Goal: Transaction & Acquisition: Obtain resource

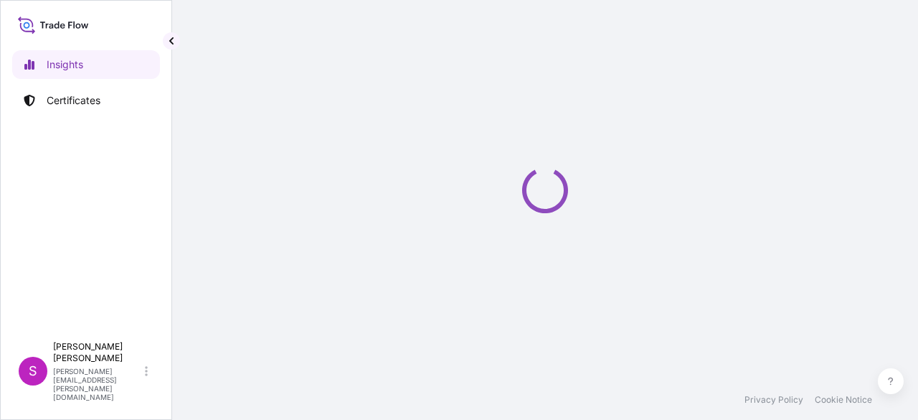
select select "2025"
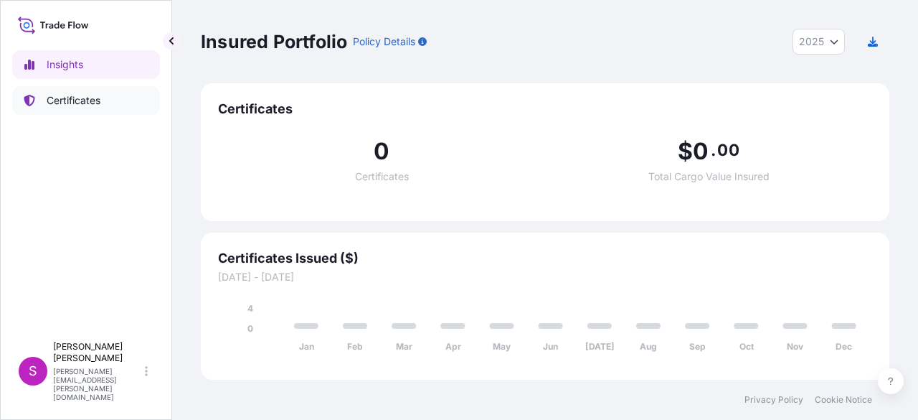
click at [101, 97] on link "Certificates" at bounding box center [86, 100] width 148 height 29
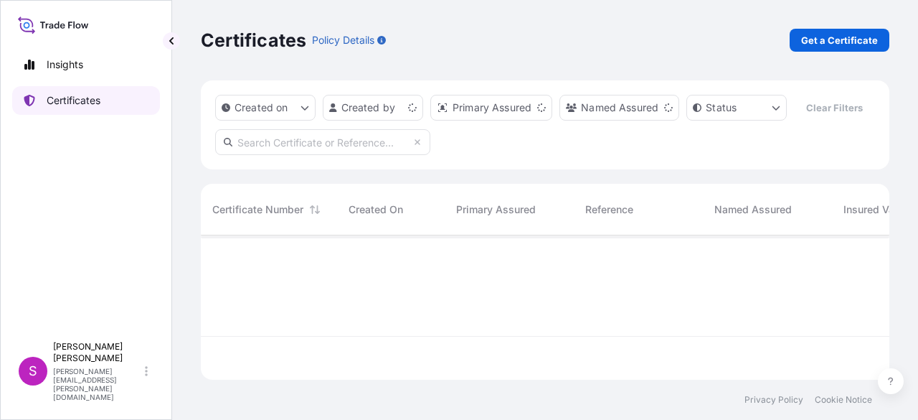
scroll to position [141, 677]
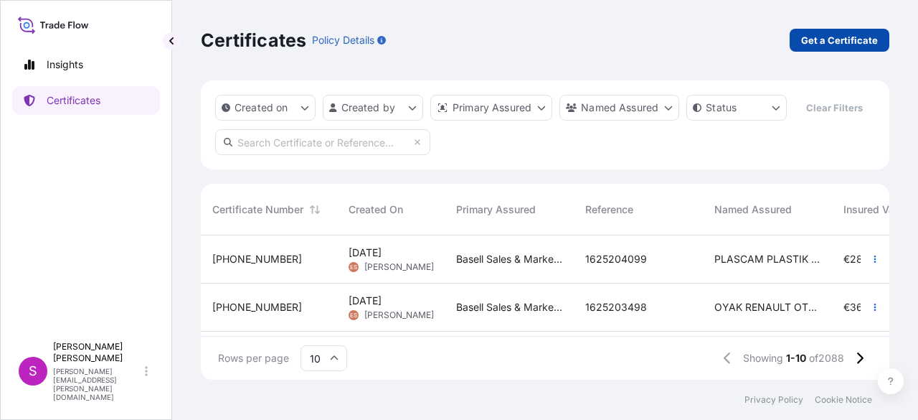
click at [839, 35] on p "Get a Certificate" at bounding box center [839, 40] width 77 height 14
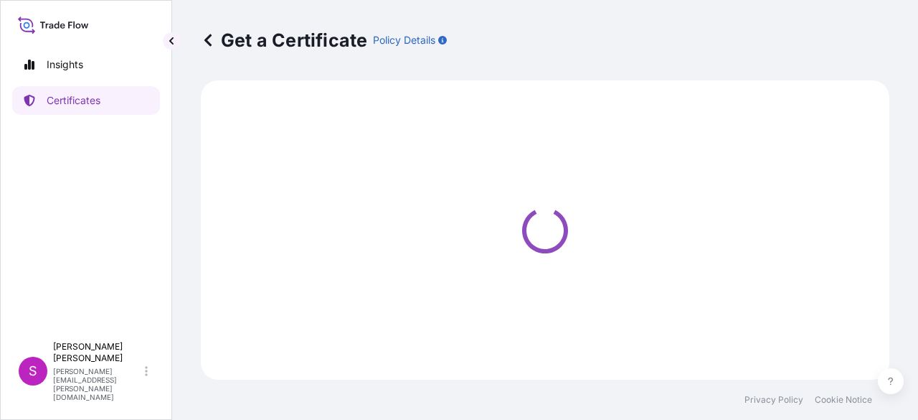
select select "Sea"
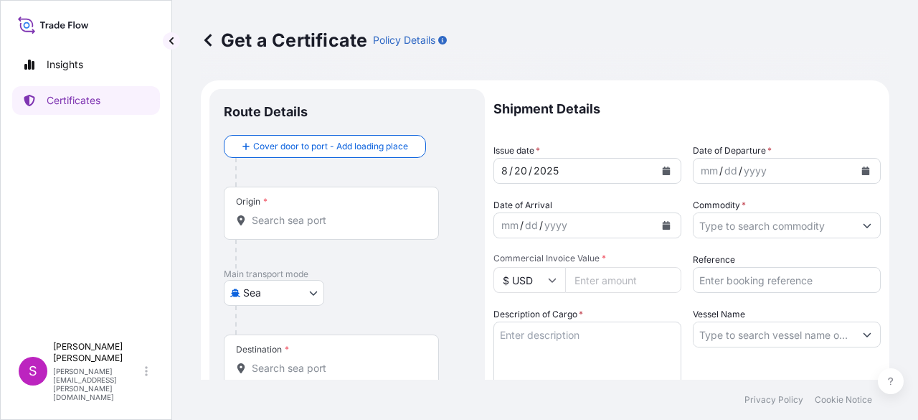
click at [285, 226] on input "Origin *" at bounding box center [336, 220] width 169 height 14
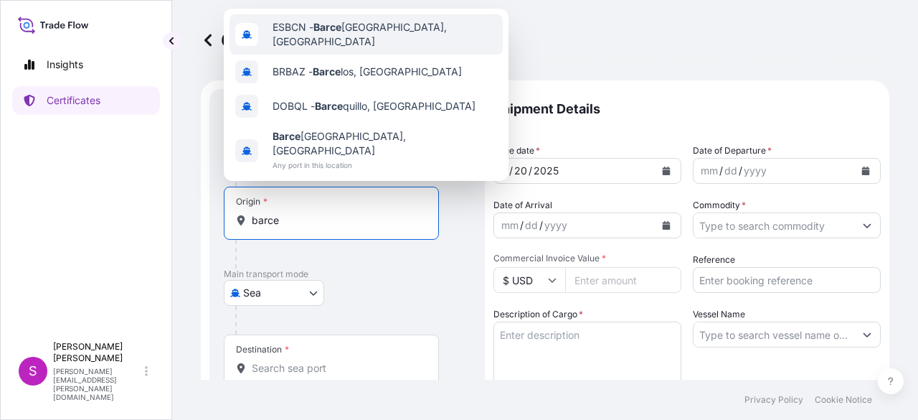
click at [362, 29] on span "ESBCN - [PERSON_NAME], [GEOGRAPHIC_DATA]" at bounding box center [385, 34] width 225 height 29
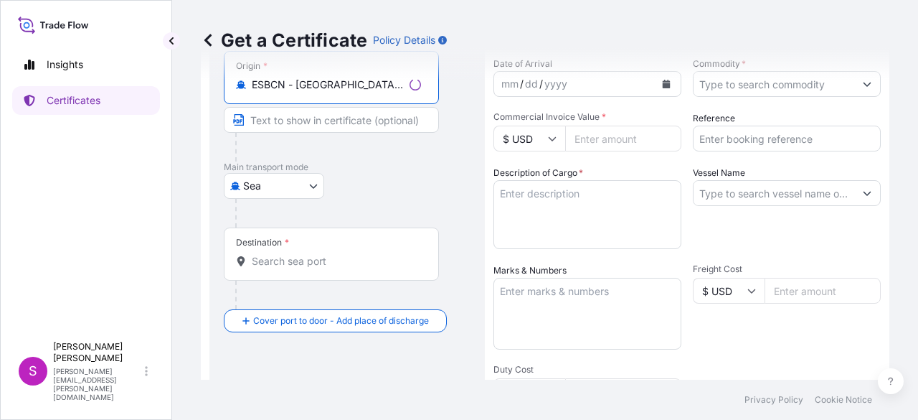
scroll to position [143, 0]
type input "ESBCN - [GEOGRAPHIC_DATA], [GEOGRAPHIC_DATA]"
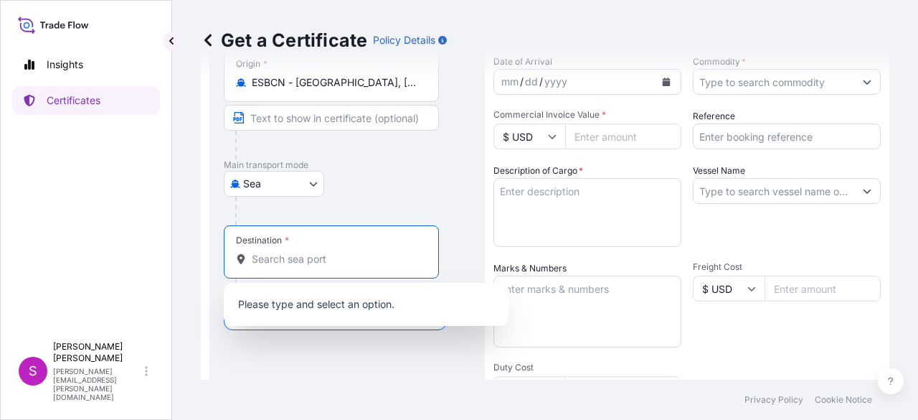
click at [286, 263] on input "Destination *" at bounding box center [336, 259] width 169 height 14
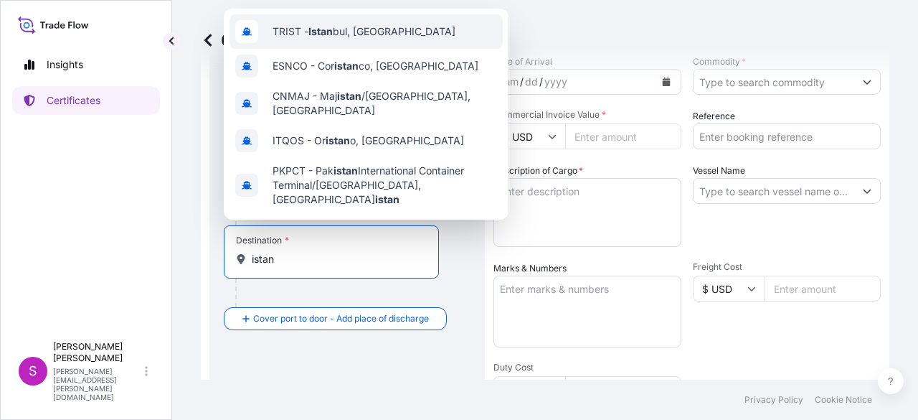
click at [376, 27] on span "TRIST - Istan bul, [GEOGRAPHIC_DATA]" at bounding box center [364, 31] width 183 height 14
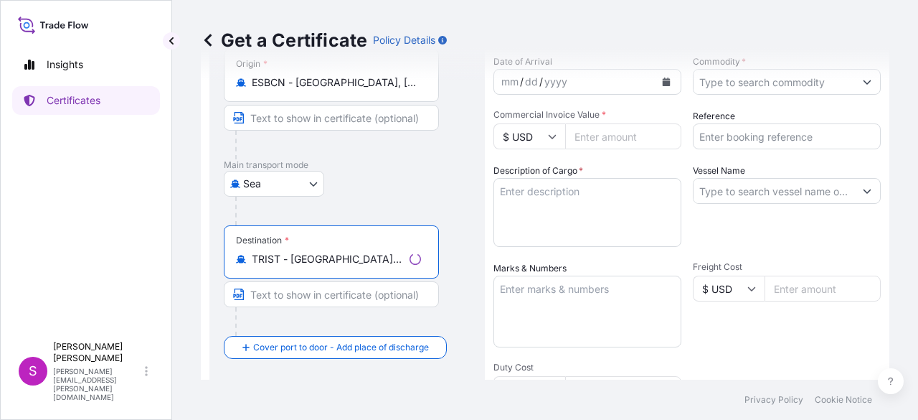
type input "TRIST - [GEOGRAPHIC_DATA], [GEOGRAPHIC_DATA]"
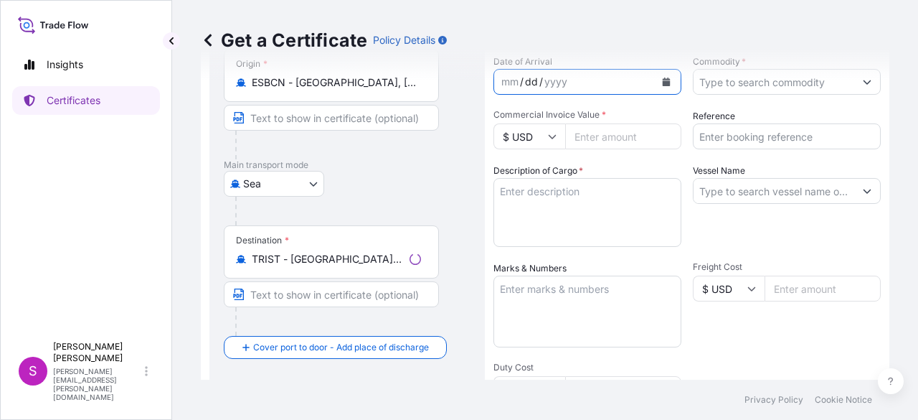
click at [532, 86] on div "dd" at bounding box center [532, 81] width 16 height 17
click at [663, 77] on div "Get a Certificate Policy Details" at bounding box center [545, 40] width 689 height 80
click at [594, 82] on div "mm / dd / yyyy" at bounding box center [574, 82] width 161 height 26
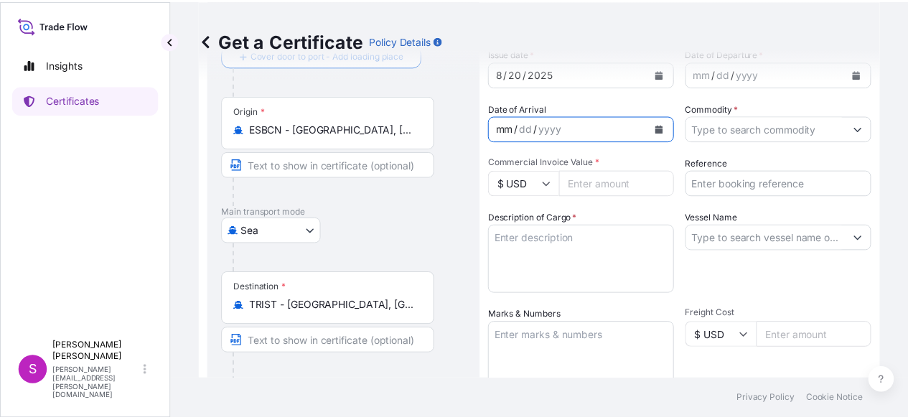
scroll to position [72, 0]
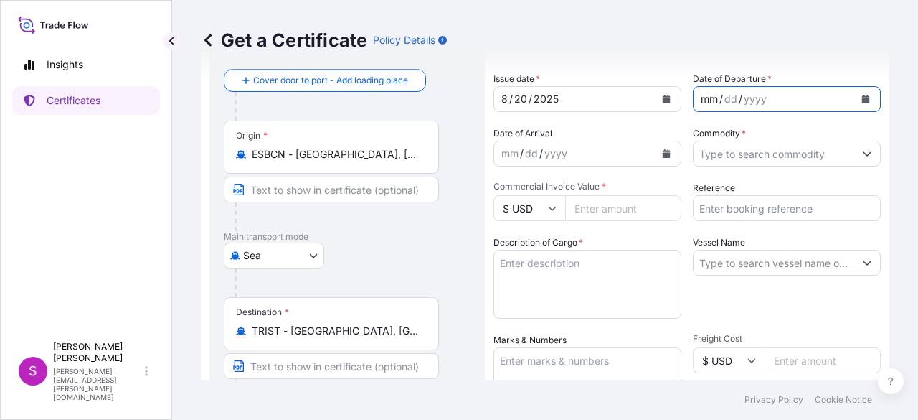
click at [794, 97] on div "mm / dd / yyyy" at bounding box center [774, 99] width 161 height 26
click at [862, 97] on icon "Calendar" at bounding box center [866, 99] width 8 height 9
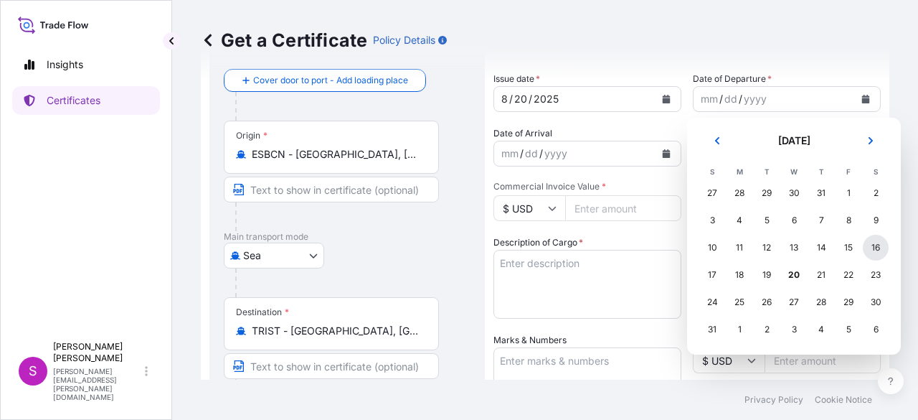
click at [876, 249] on div "16" at bounding box center [876, 248] width 26 height 26
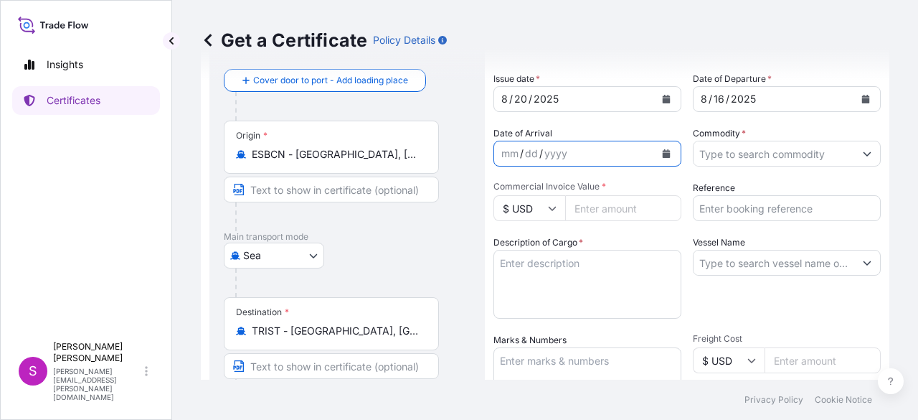
click at [666, 154] on button "Calendar" at bounding box center [666, 153] width 23 height 23
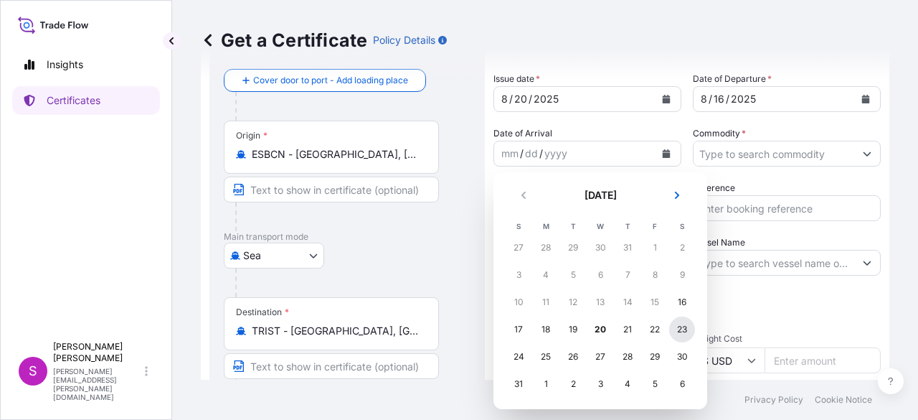
click at [682, 331] on div "23" at bounding box center [682, 329] width 26 height 26
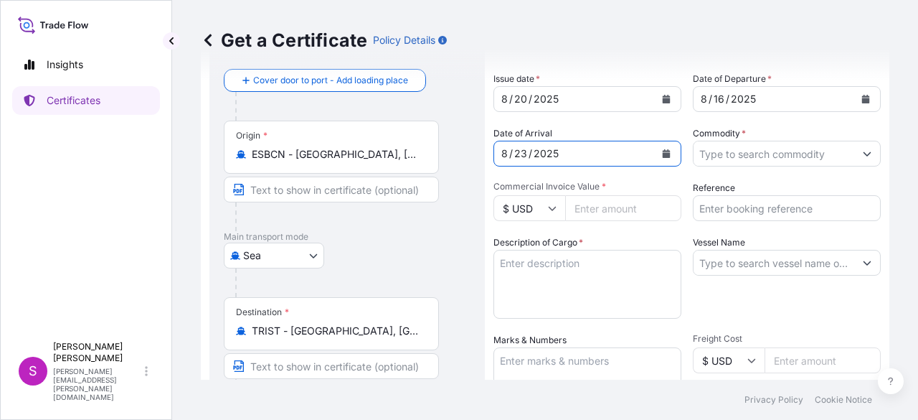
click at [863, 154] on icon "Show suggestions" at bounding box center [867, 153] width 9 height 9
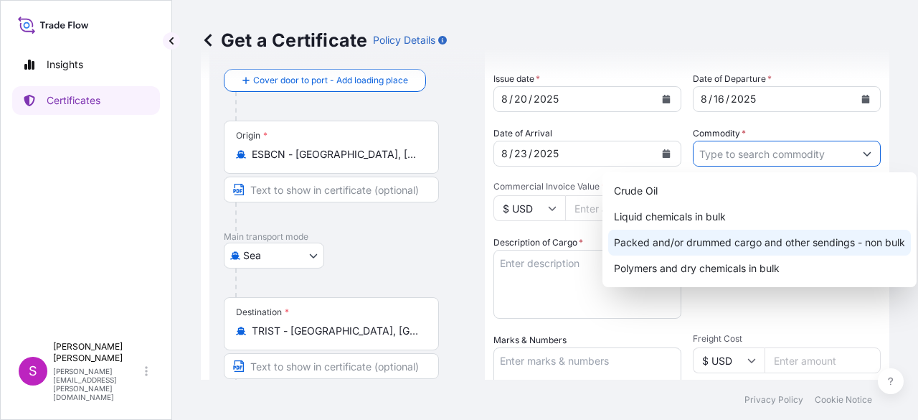
click at [710, 245] on div "Packed and/or drummed cargo and other sendings - non bulk" at bounding box center [759, 243] width 303 height 26
type input "Packed and/or drummed cargo and other sendings - non bulk"
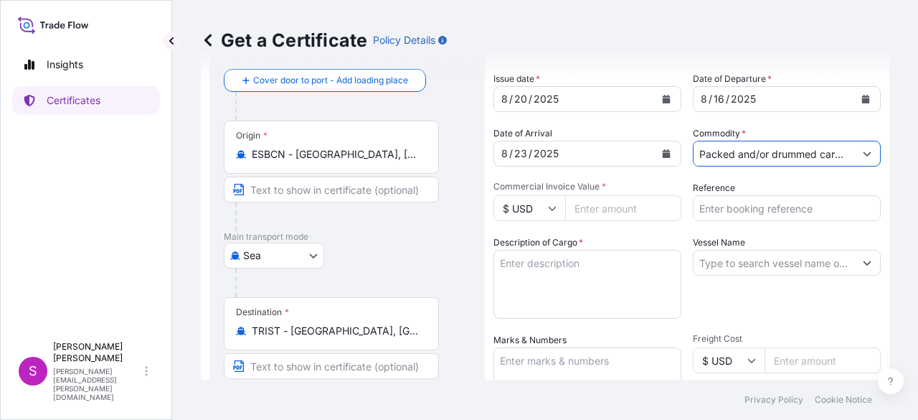
click at [549, 206] on icon at bounding box center [552, 208] width 9 height 9
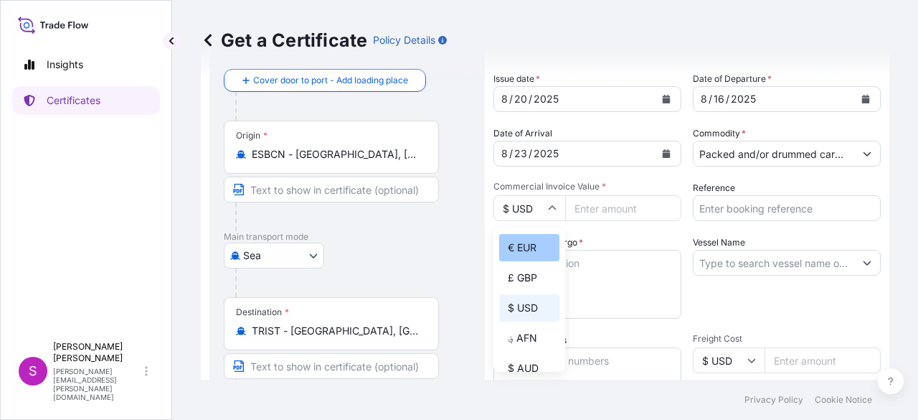
click at [531, 248] on div "€ EUR" at bounding box center [529, 247] width 60 height 27
type input "€ EUR"
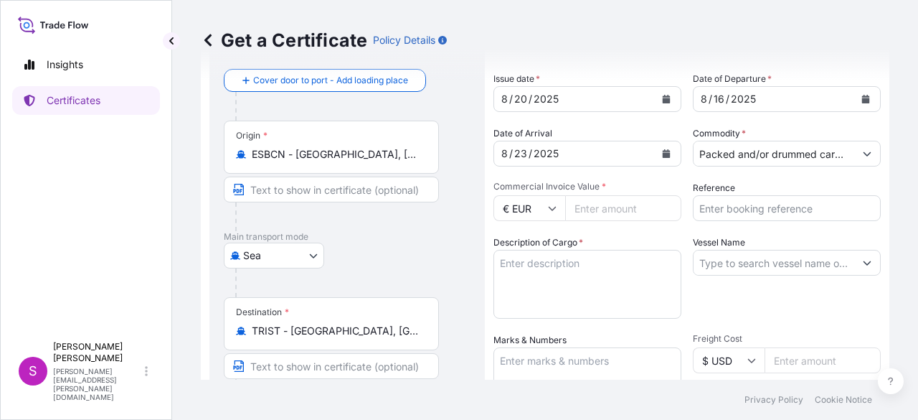
click at [594, 210] on input "Commercial Invoice Value *" at bounding box center [623, 208] width 116 height 26
type input "78431"
click at [740, 202] on input "Reference" at bounding box center [787, 208] width 188 height 26
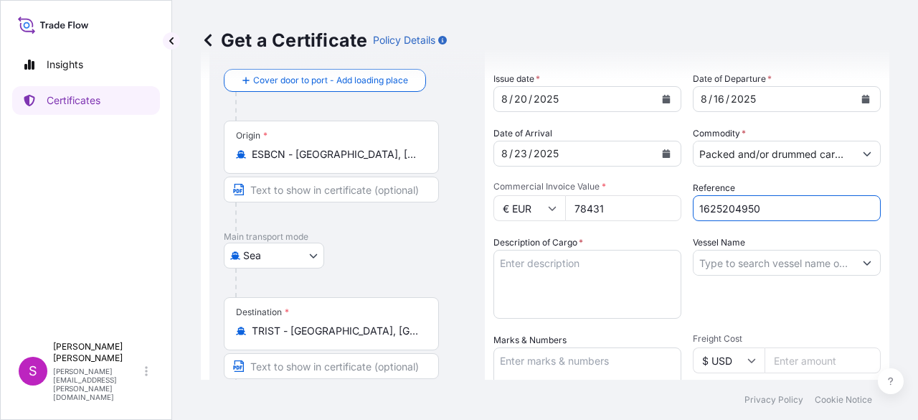
type input "1625204950"
click at [622, 258] on textarea "Description of Cargo *" at bounding box center [588, 284] width 188 height 69
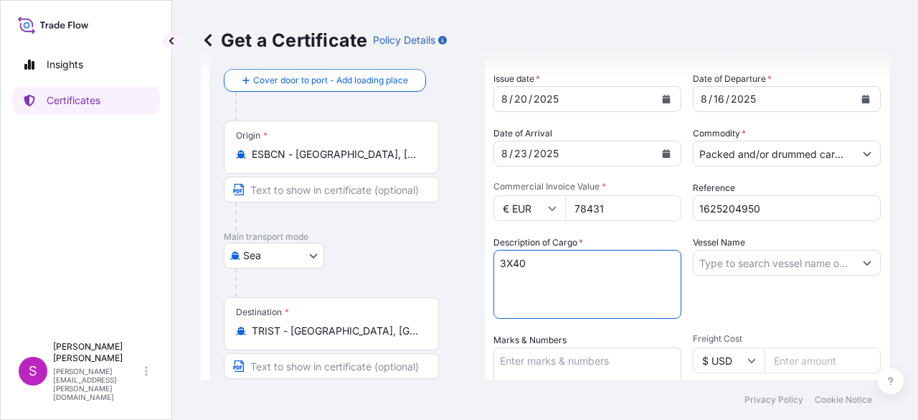
type textarea "3X40"
click at [739, 268] on input "Vessel Name" at bounding box center [774, 263] width 161 height 26
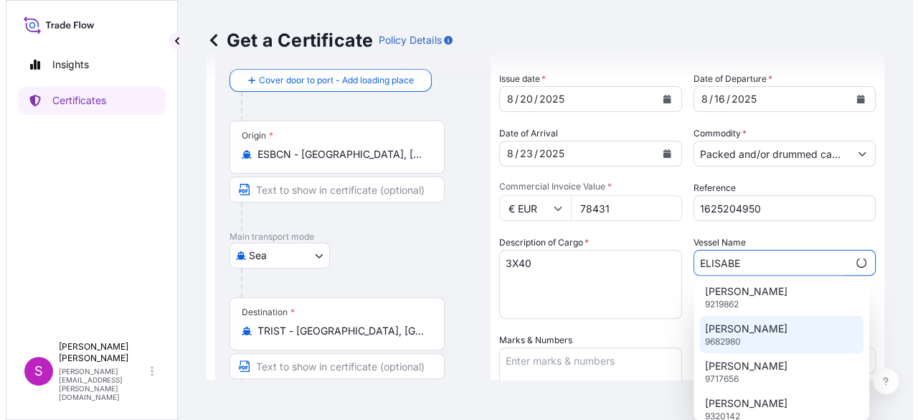
scroll to position [86, 0]
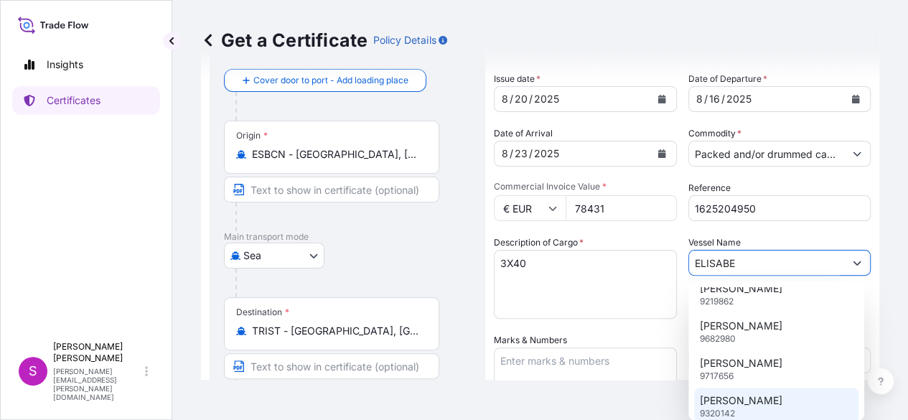
click at [735, 408] on p "9320142" at bounding box center [717, 413] width 35 height 11
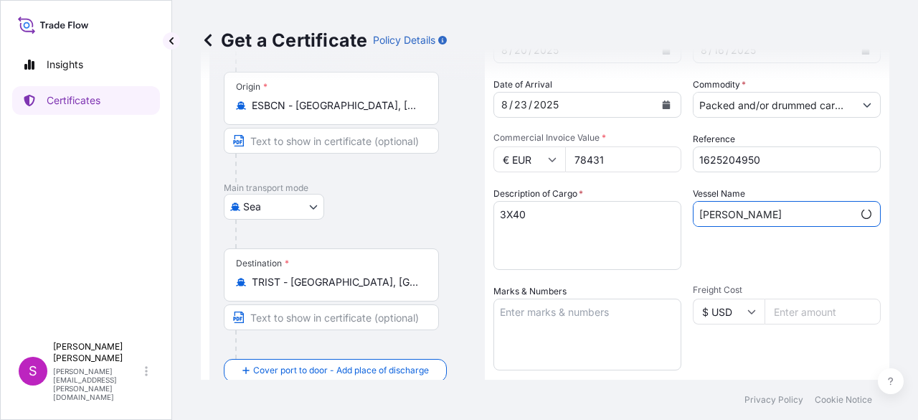
scroll to position [143, 0]
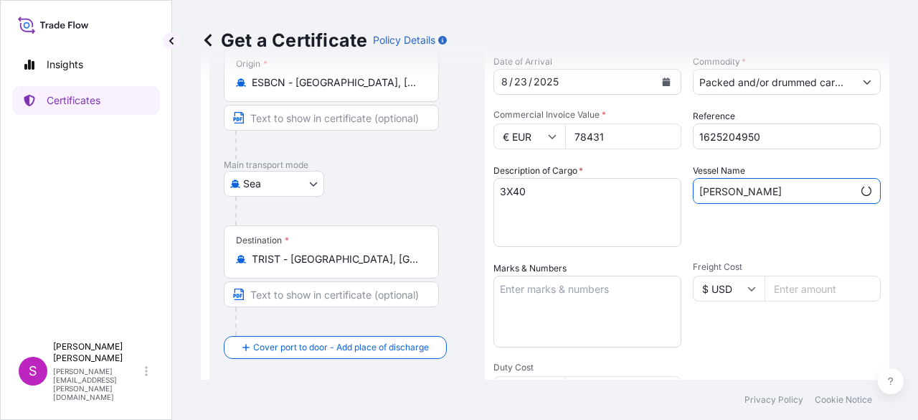
type input "[PERSON_NAME]"
click at [598, 283] on textarea "Marks & Numbers" at bounding box center [588, 312] width 188 height 72
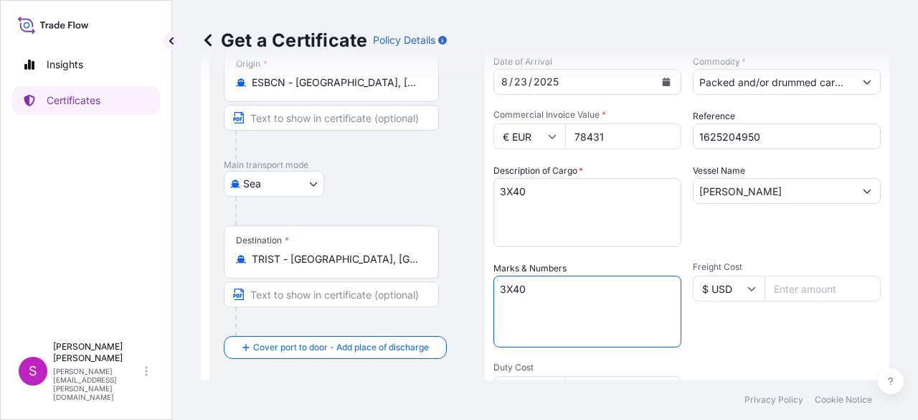
type textarea "3X40"
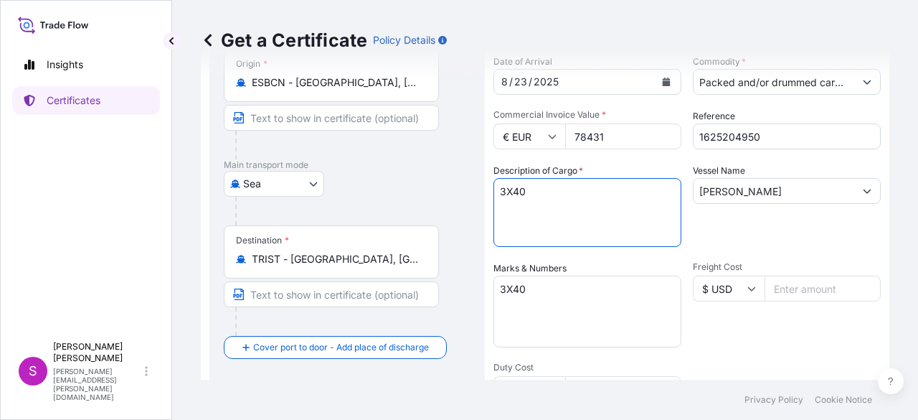
drag, startPoint x: 491, startPoint y: 188, endPoint x: 459, endPoint y: 189, distance: 31.6
click at [459, 189] on form "Route Details Reset Route Details Cover door to port - Add loading place Place …" at bounding box center [545, 307] width 689 height 741
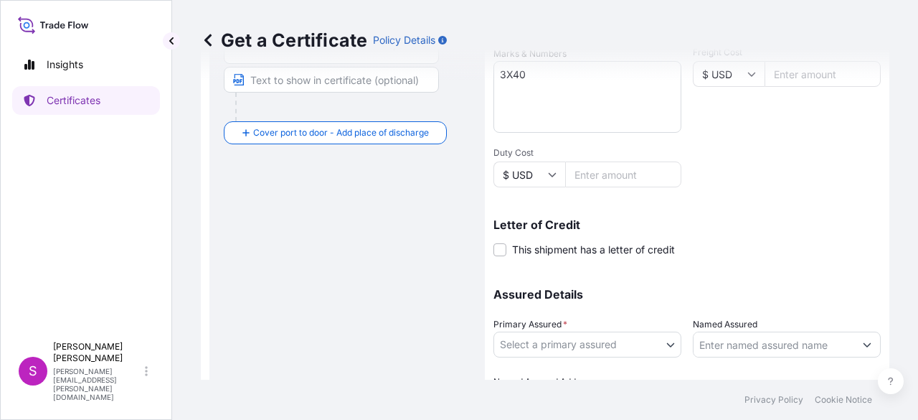
scroll to position [359, 0]
type textarea "polypropylene"
click at [787, 350] on input "Named Assured" at bounding box center [767, 344] width 156 height 26
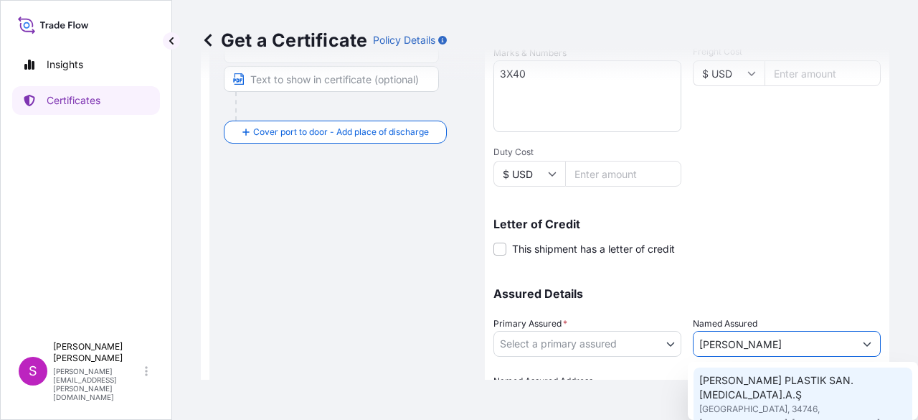
click at [784, 385] on span "[PERSON_NAME] PLASTIK SAN.[MEDICAL_DATA].A.Ş" at bounding box center [803, 387] width 207 height 29
type input "[PERSON_NAME] PLASTIK SAN.[MEDICAL_DATA].A.Ş"
type input "[GEOGRAPHIC_DATA]"
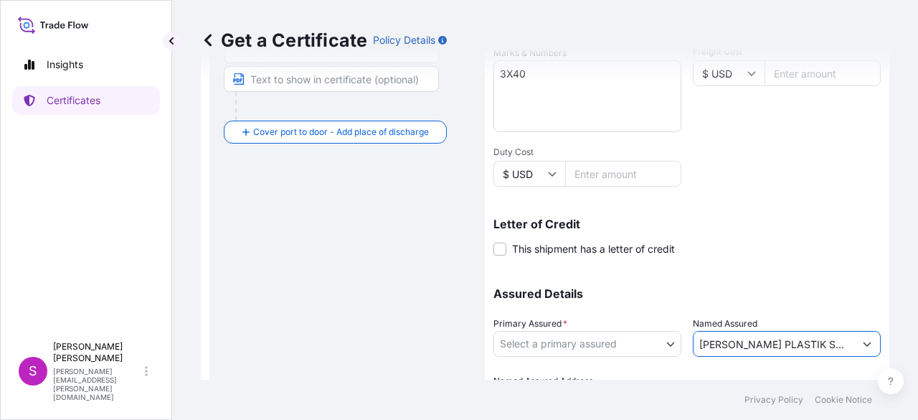
type input "[PERSON_NAME] PLASTIK SAN.[MEDICAL_DATA].A.Ş"
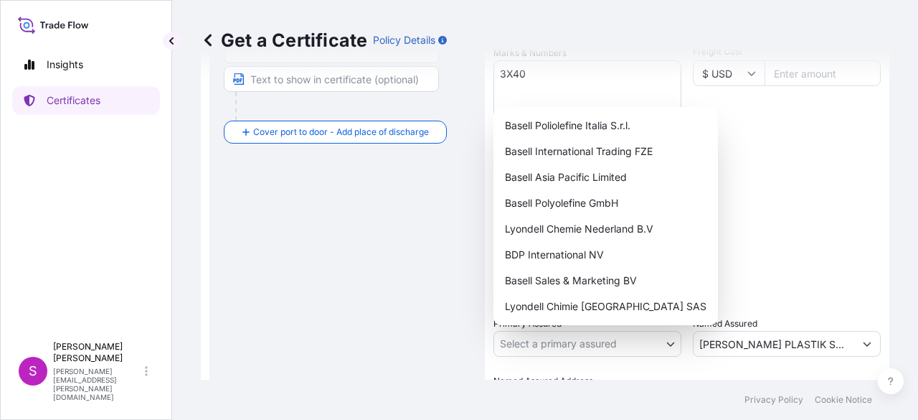
click at [578, 340] on body "6 options available. 2 options available. 0 options available. 1 option availab…" at bounding box center [459, 210] width 918 height 420
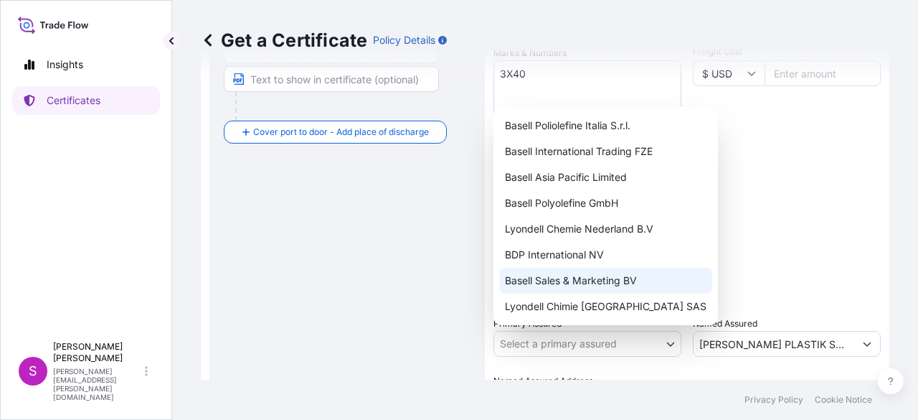
click at [562, 278] on div "Basell Poliolefine Italia S.r.l. Basell International Trading FZE Basell Asia P…" at bounding box center [606, 216] width 225 height 218
select select "32164"
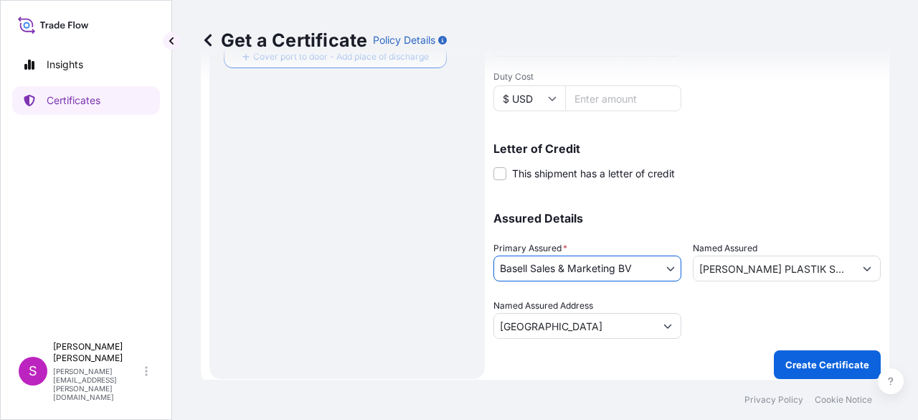
scroll to position [441, 0]
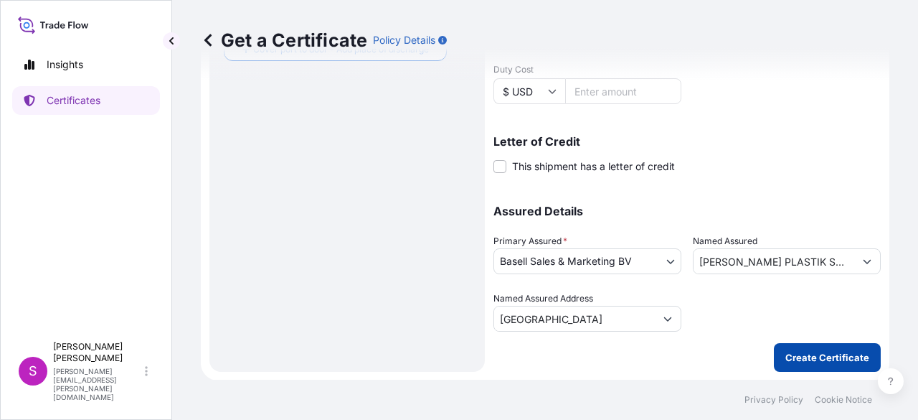
click at [820, 359] on p "Create Certificate" at bounding box center [828, 357] width 84 height 14
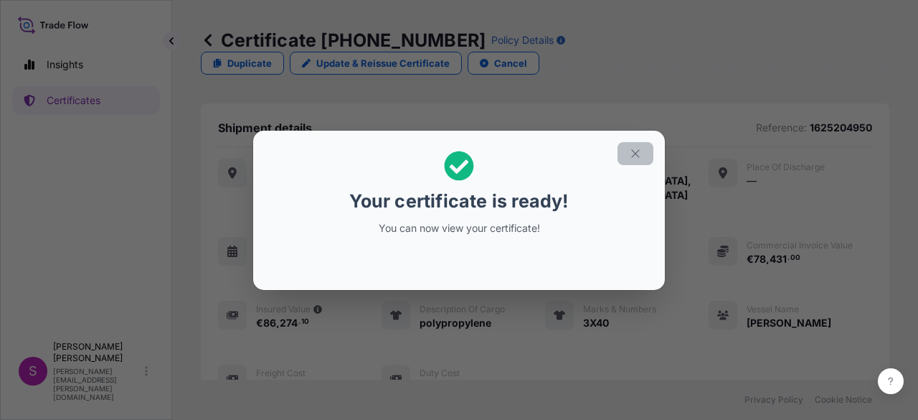
click at [641, 155] on icon "button" at bounding box center [635, 153] width 13 height 13
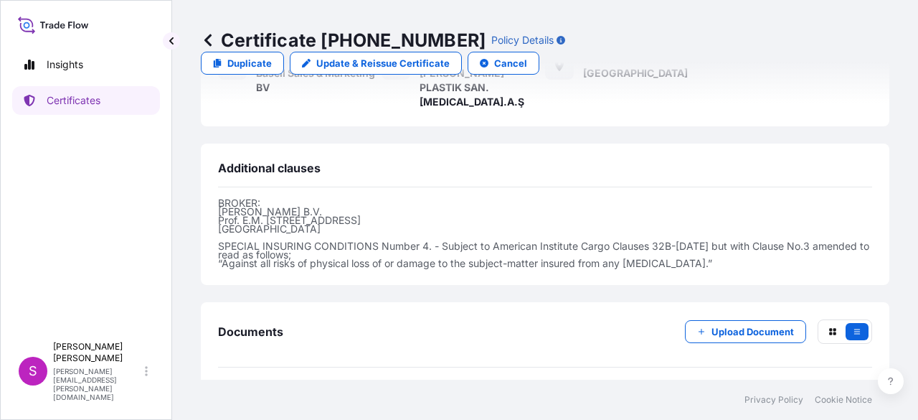
scroll to position [435, 0]
click at [243, 391] on icon "PDF" at bounding box center [237, 398] width 14 height 14
click at [234, 397] on text "PDF" at bounding box center [237, 399] width 9 height 5
